Goal: Task Accomplishment & Management: Use online tool/utility

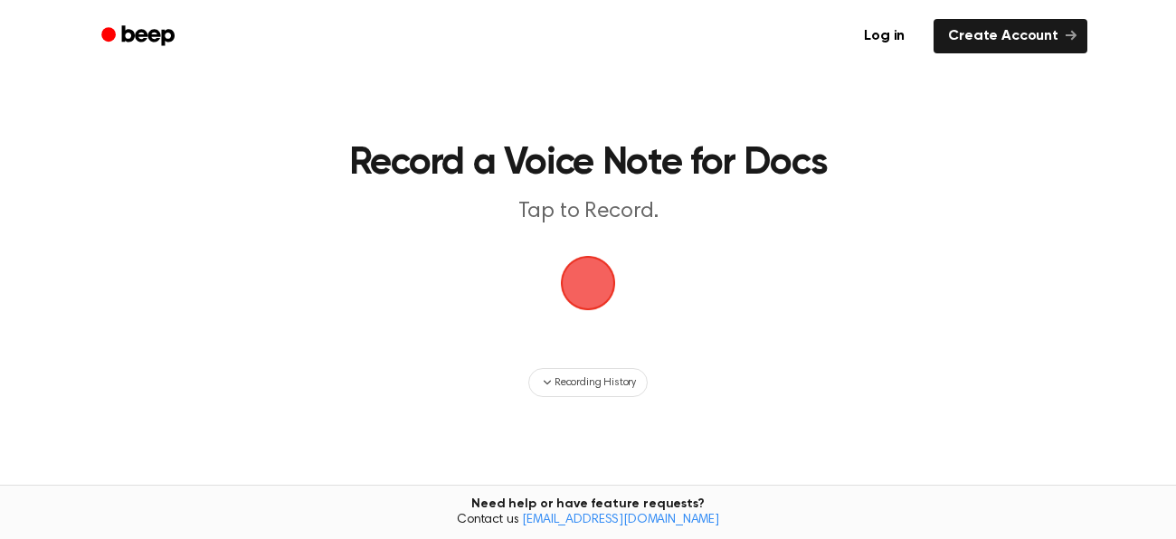
click at [574, 303] on span "button" at bounding box center [588, 283] width 51 height 51
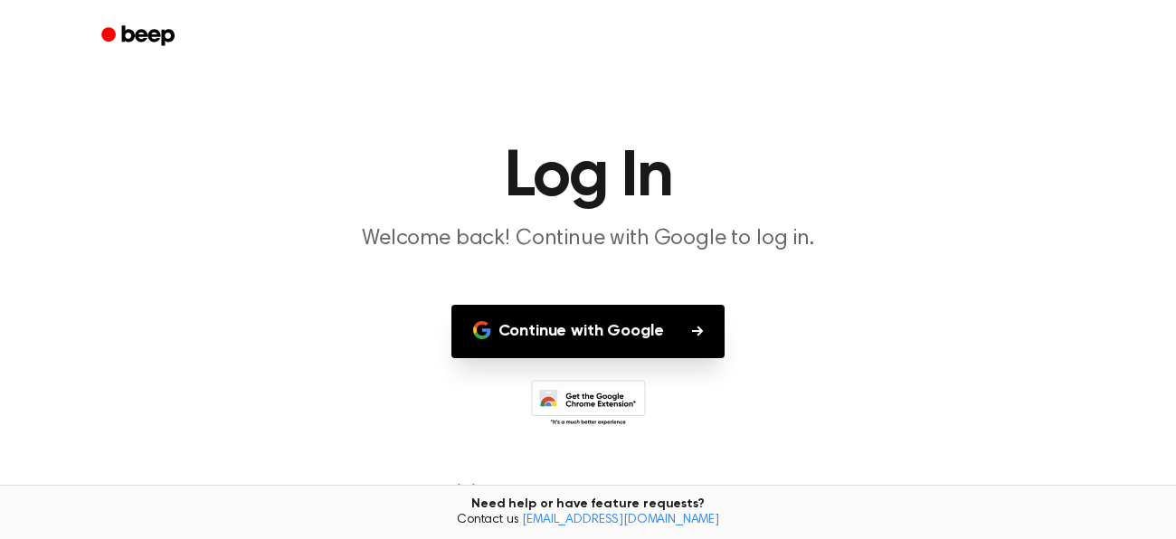
click at [553, 342] on button "Continue with Google" at bounding box center [588, 331] width 274 height 53
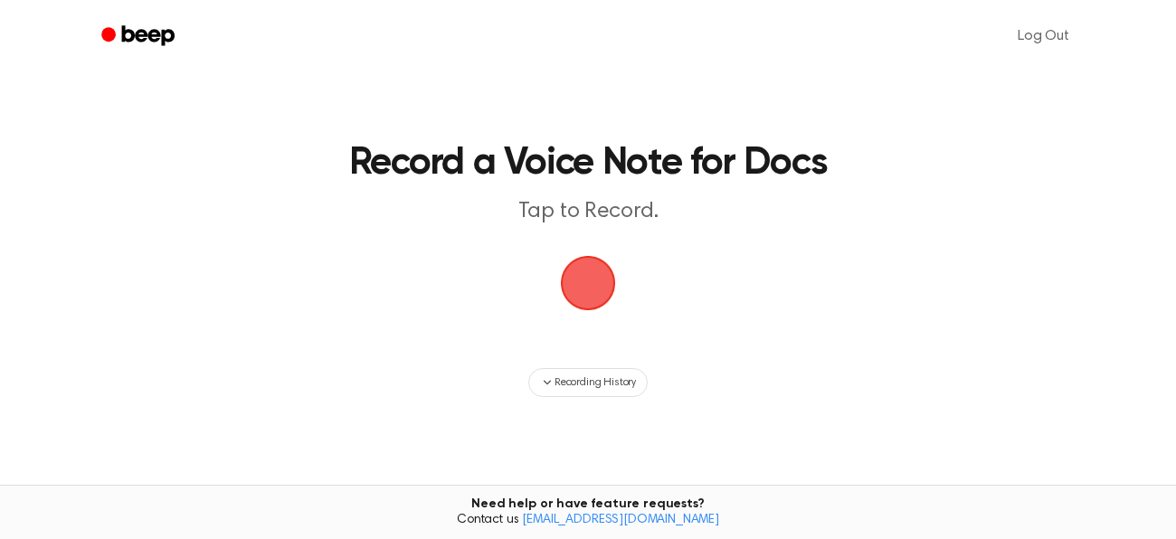
click at [605, 290] on span "button" at bounding box center [588, 283] width 51 height 51
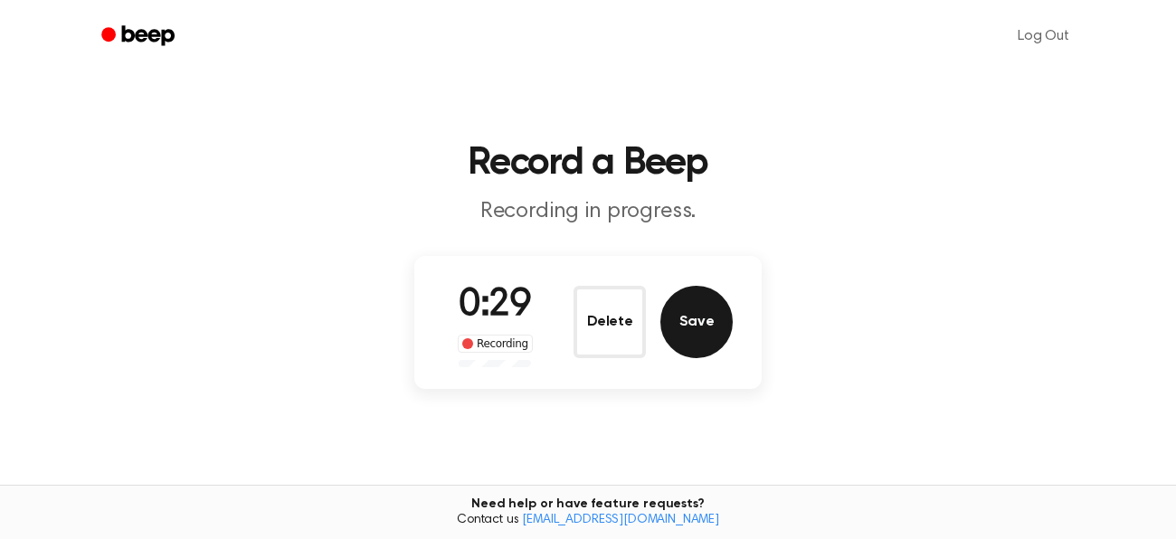
click at [706, 321] on button "Save" at bounding box center [696, 322] width 72 height 72
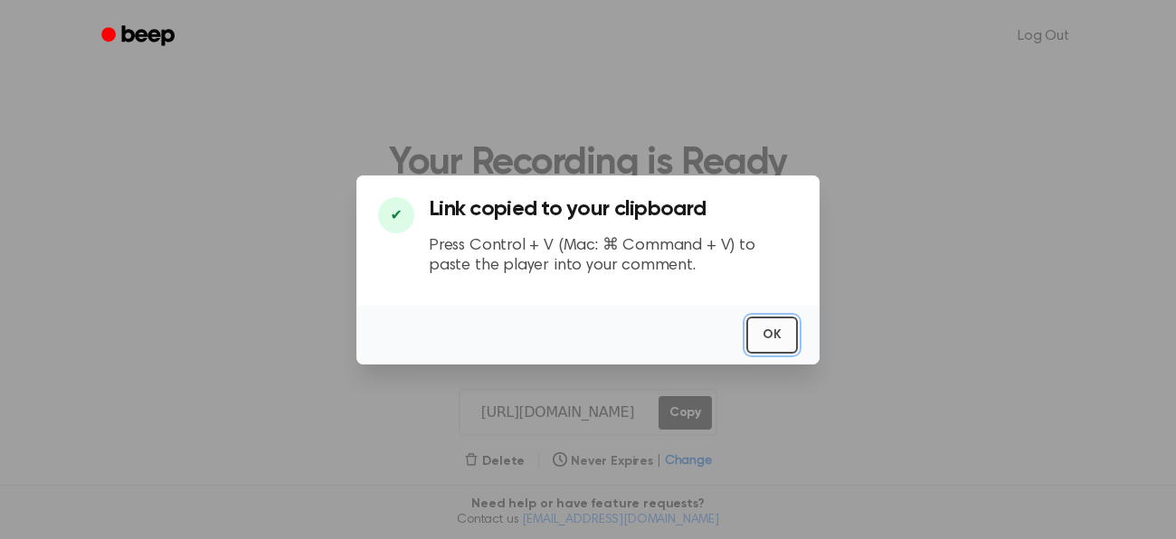
click at [760, 326] on button "OK" at bounding box center [772, 335] width 52 height 37
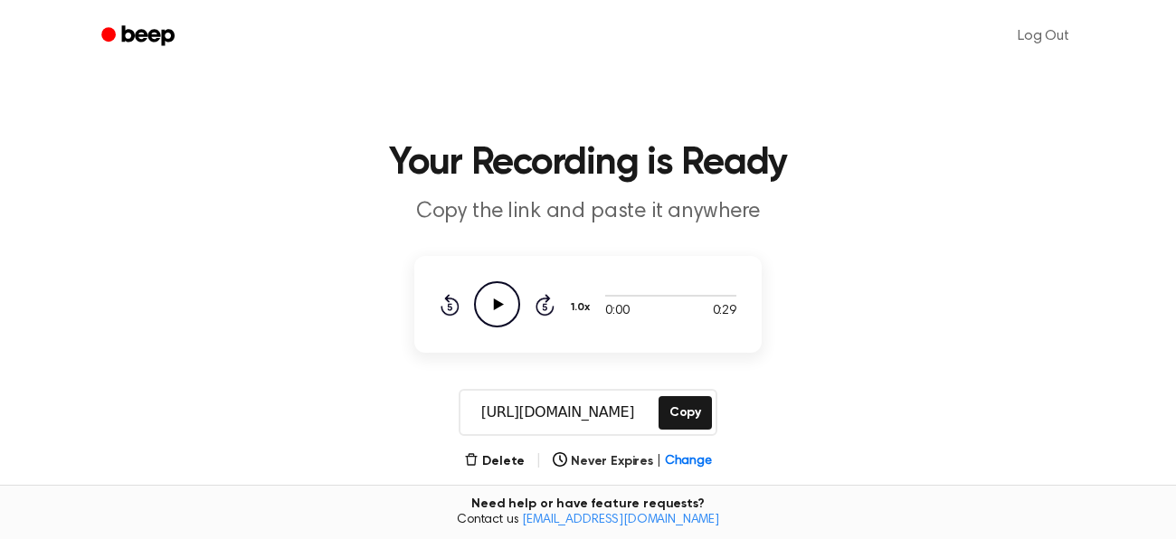
click at [499, 307] on icon "Play Audio" at bounding box center [497, 304] width 46 height 46
click at [499, 307] on icon at bounding box center [497, 305] width 8 height 12
drag, startPoint x: 607, startPoint y: 297, endPoint x: 628, endPoint y: 298, distance: 20.8
click at [628, 298] on div at bounding box center [670, 295] width 131 height 14
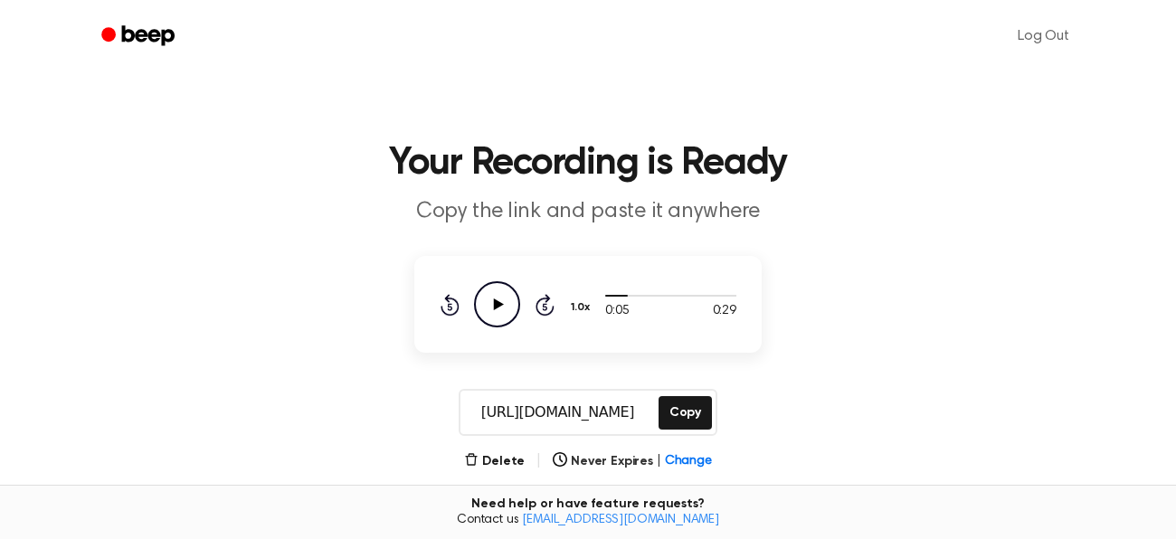
click at [500, 312] on icon "Play Audio" at bounding box center [497, 304] width 46 height 46
click at [493, 458] on button "Delete" at bounding box center [494, 461] width 61 height 19
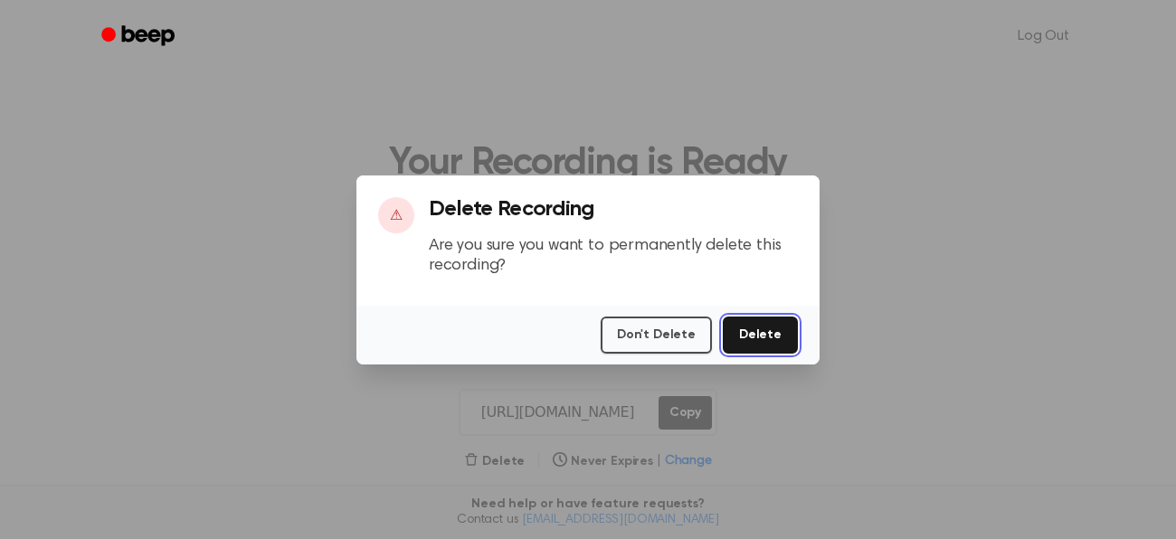
click at [748, 339] on button "Delete" at bounding box center [760, 335] width 75 height 37
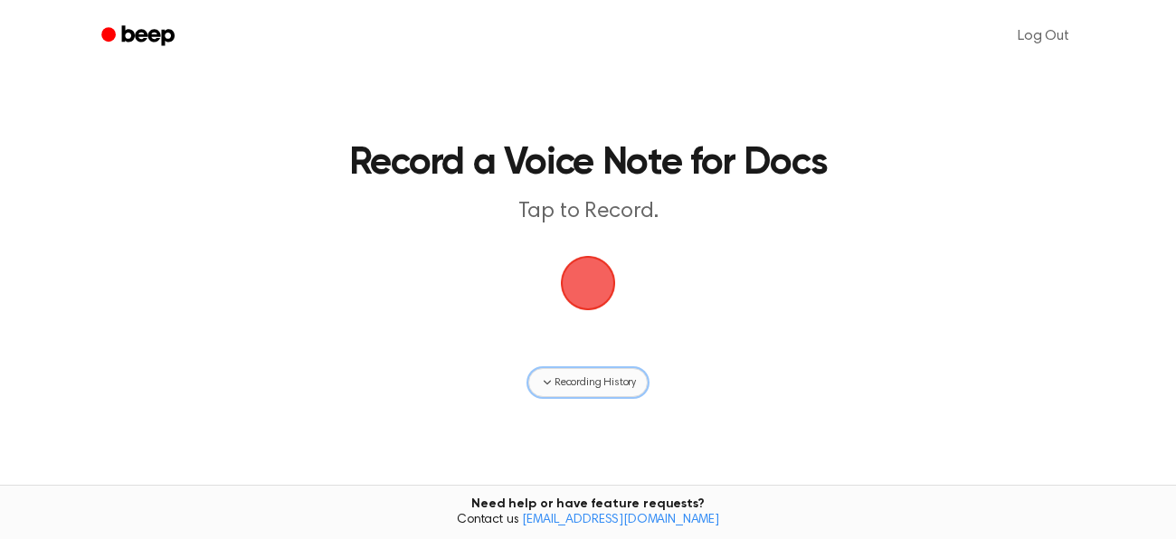
click at [625, 372] on button "Recording History" at bounding box center [587, 382] width 119 height 29
